Goal: Task Accomplishment & Management: Manage account settings

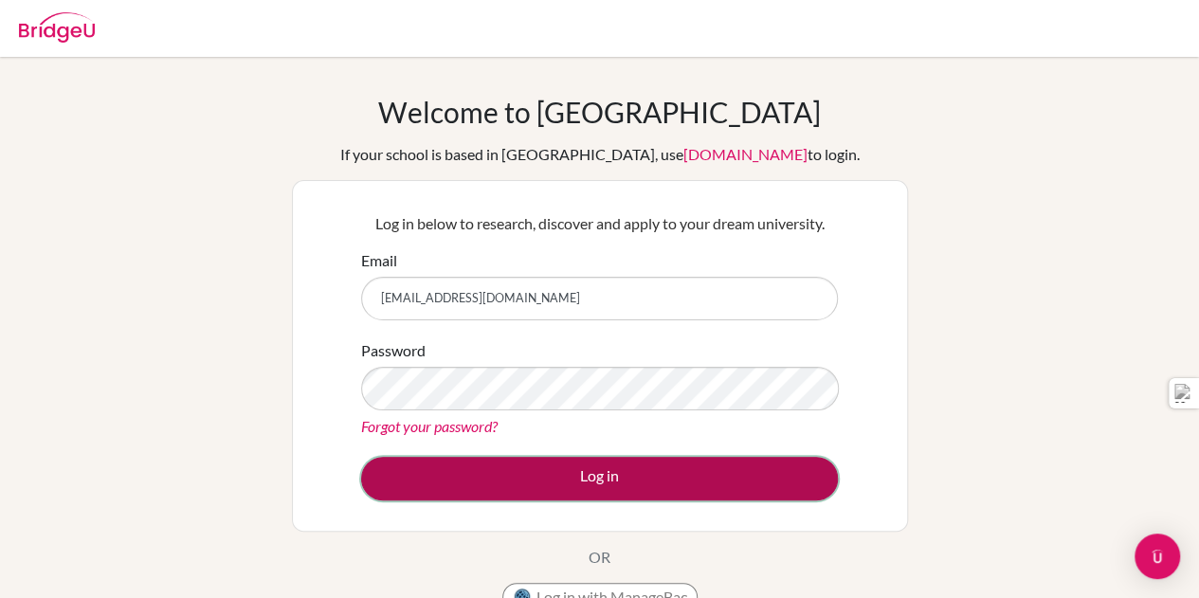
click at [683, 467] on button "Log in" at bounding box center [599, 479] width 477 height 44
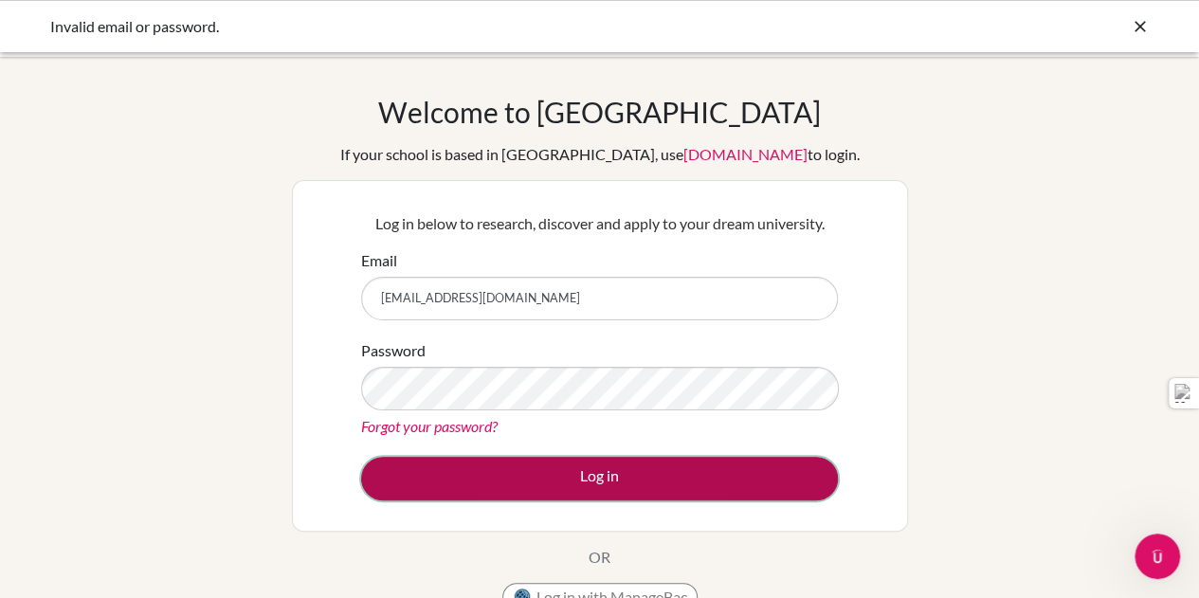
click at [599, 475] on button "Log in" at bounding box center [599, 479] width 477 height 44
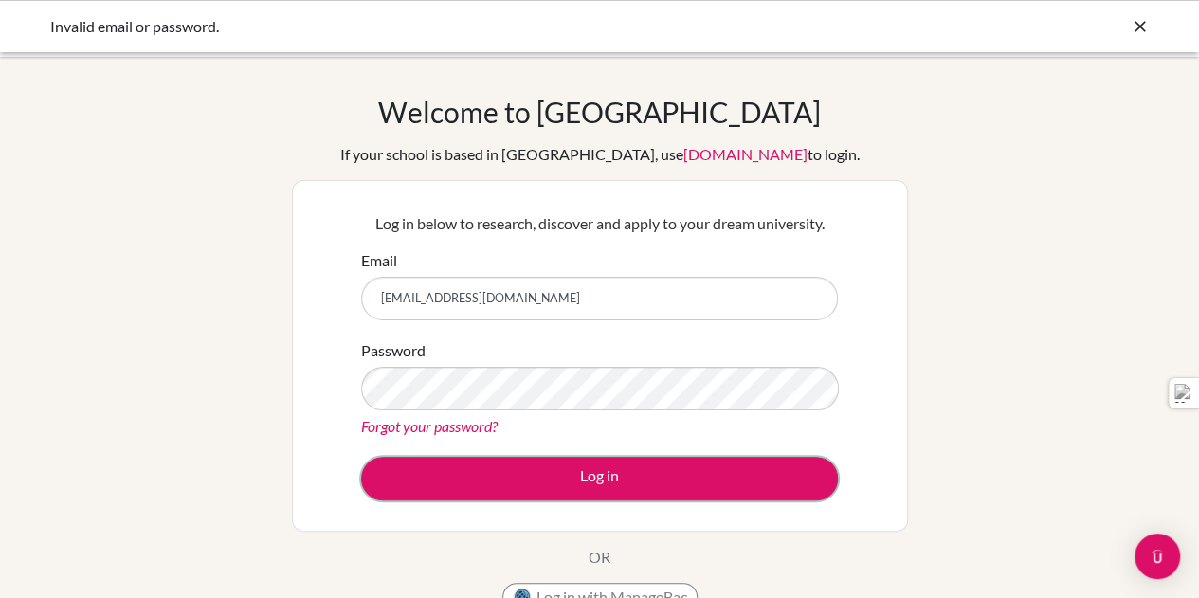
click at [599, 475] on button "Log in" at bounding box center [599, 479] width 477 height 44
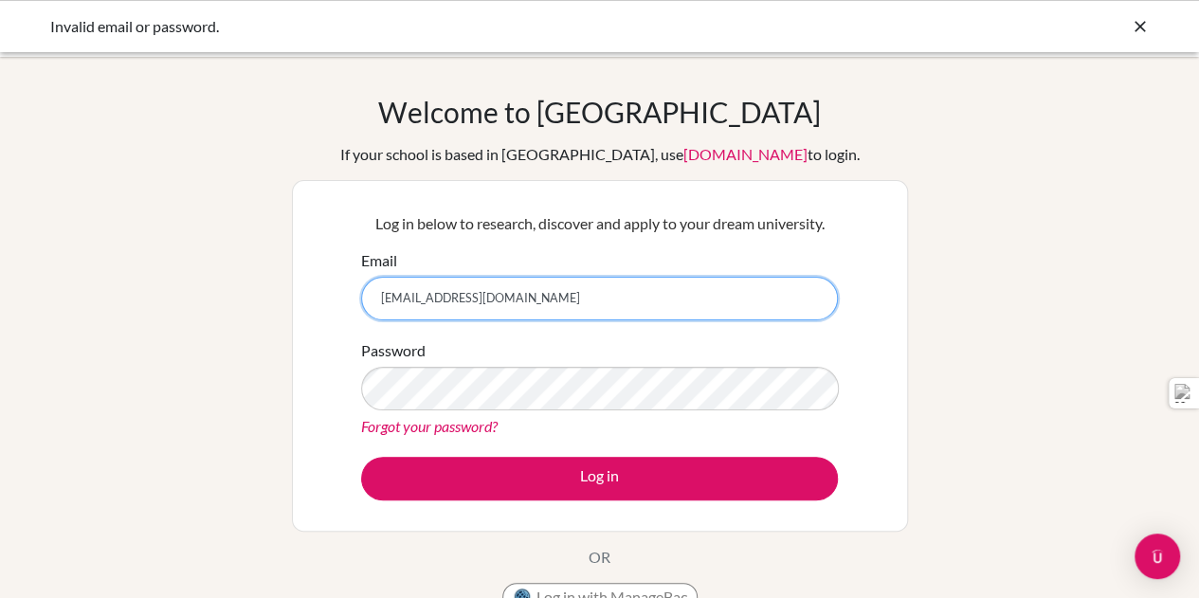
click at [497, 292] on input "[EMAIL_ADDRESS][DOMAIN_NAME]" at bounding box center [599, 299] width 477 height 44
type input "g"
click at [497, 292] on input "Email" at bounding box center [599, 299] width 477 height 44
type input "[EMAIL_ADDRESS][DOMAIN_NAME]"
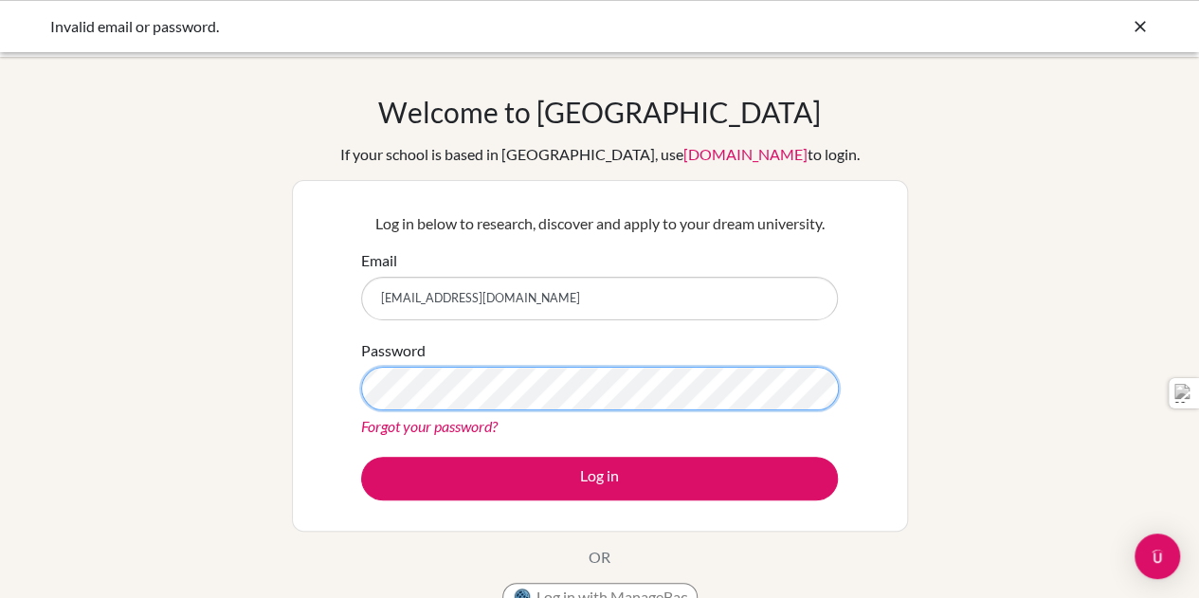
click at [361, 457] on button "Log in" at bounding box center [599, 479] width 477 height 44
click at [313, 397] on div "Log in below to research, discover and apply to your dream university. Email g1…" at bounding box center [600, 356] width 616 height 352
click at [361, 457] on button "Log in" at bounding box center [599, 479] width 477 height 44
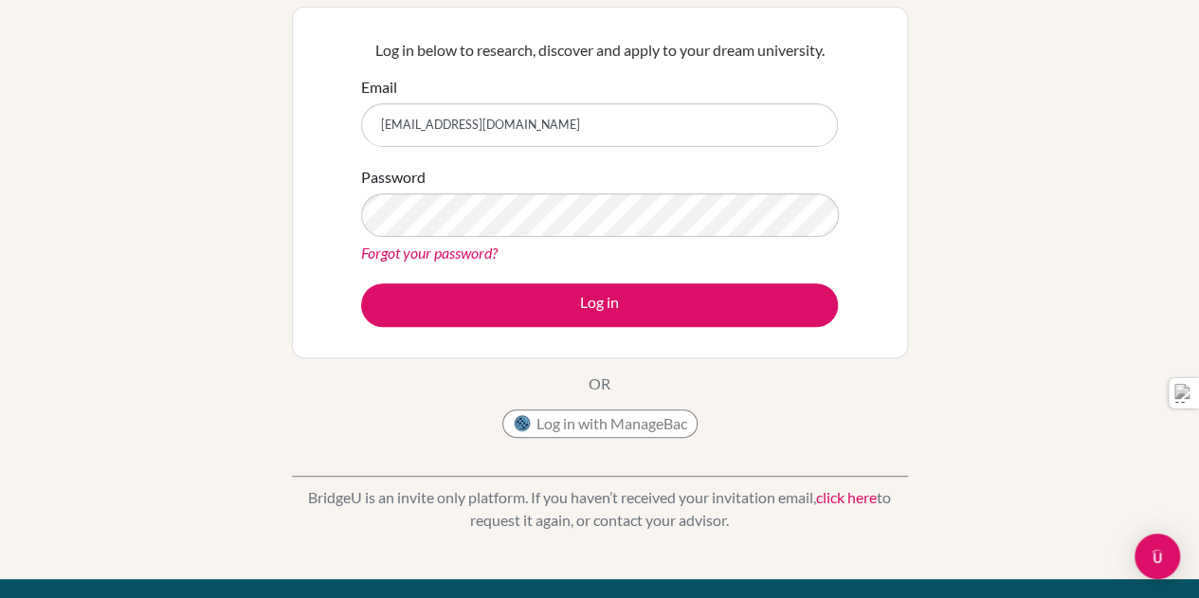
scroll to position [121, 0]
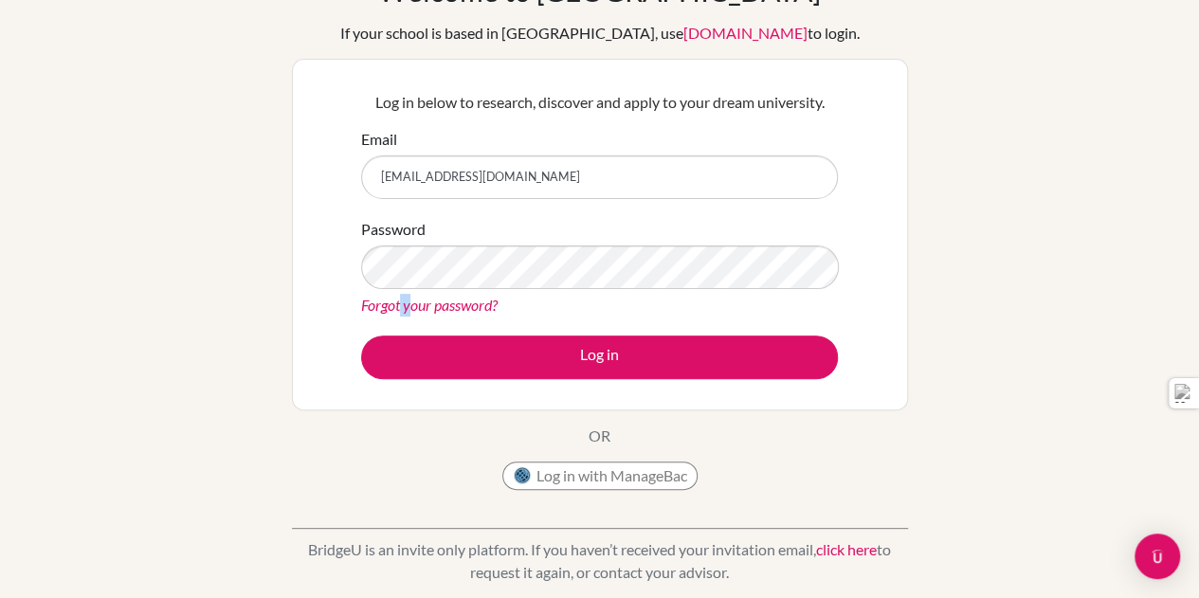
drag, startPoint x: 412, startPoint y: 314, endPoint x: 399, endPoint y: 300, distance: 18.8
click at [399, 300] on div "Forgot your password?" at bounding box center [599, 305] width 477 height 23
click at [399, 300] on link "Forgot your password?" at bounding box center [429, 305] width 136 height 18
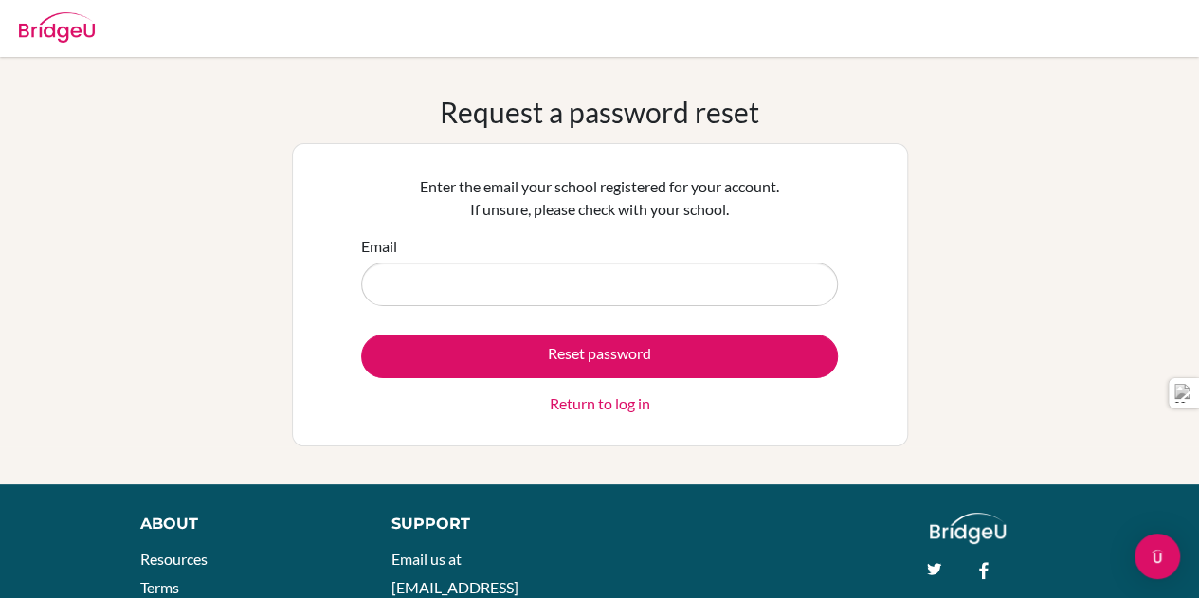
type input "[EMAIL_ADDRESS][DOMAIN_NAME]"
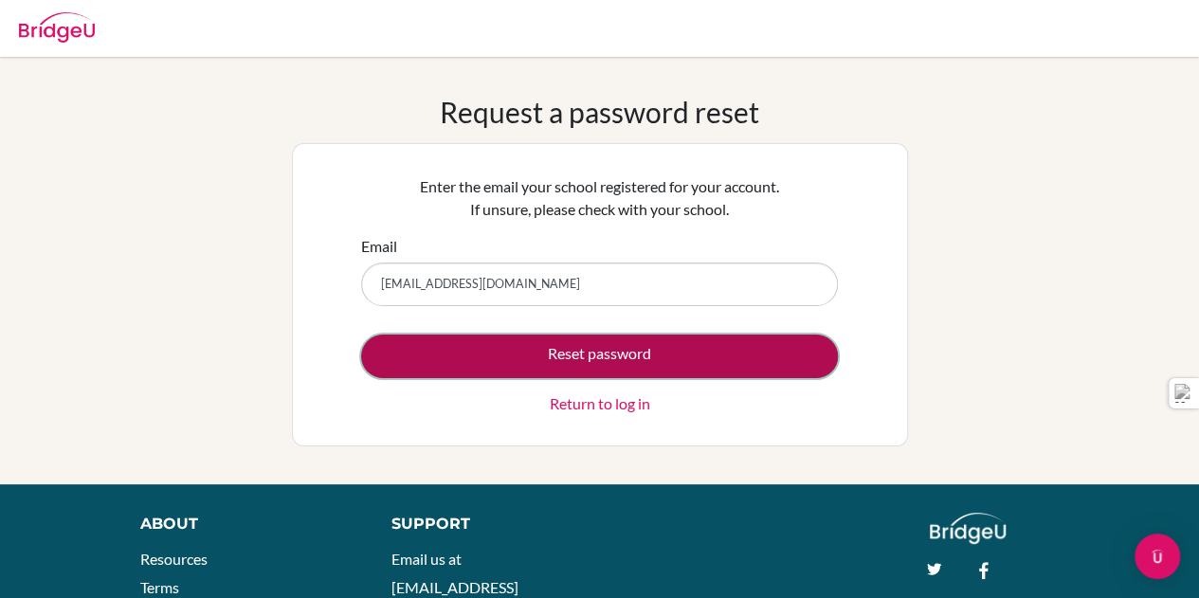
click at [472, 339] on button "Reset password" at bounding box center [599, 357] width 477 height 44
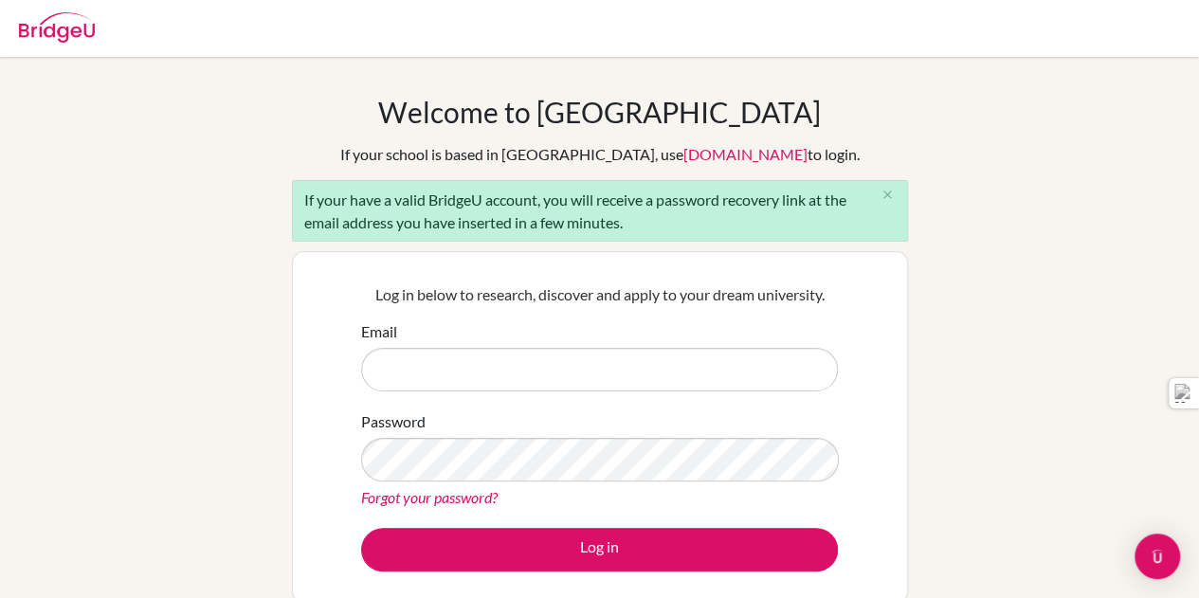
type input "[EMAIL_ADDRESS][DOMAIN_NAME]"
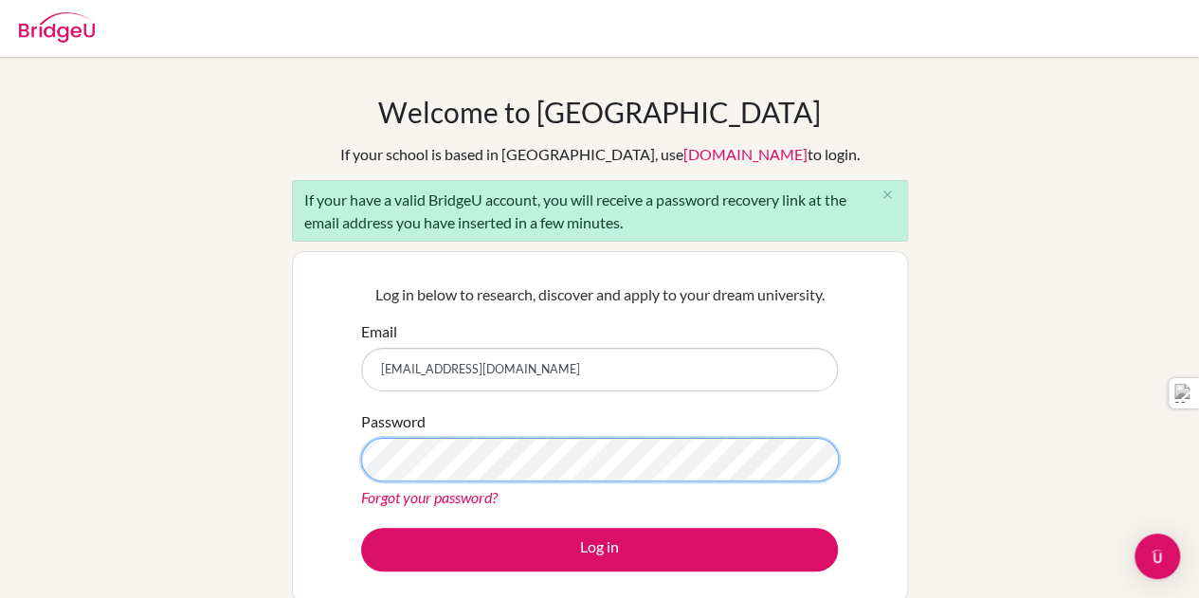
click at [328, 424] on div "Log in below to research, discover and apply to your dream university. Email [E…" at bounding box center [600, 427] width 616 height 352
click at [361, 528] on button "Log in" at bounding box center [599, 550] width 477 height 44
